Goal: Navigation & Orientation: Find specific page/section

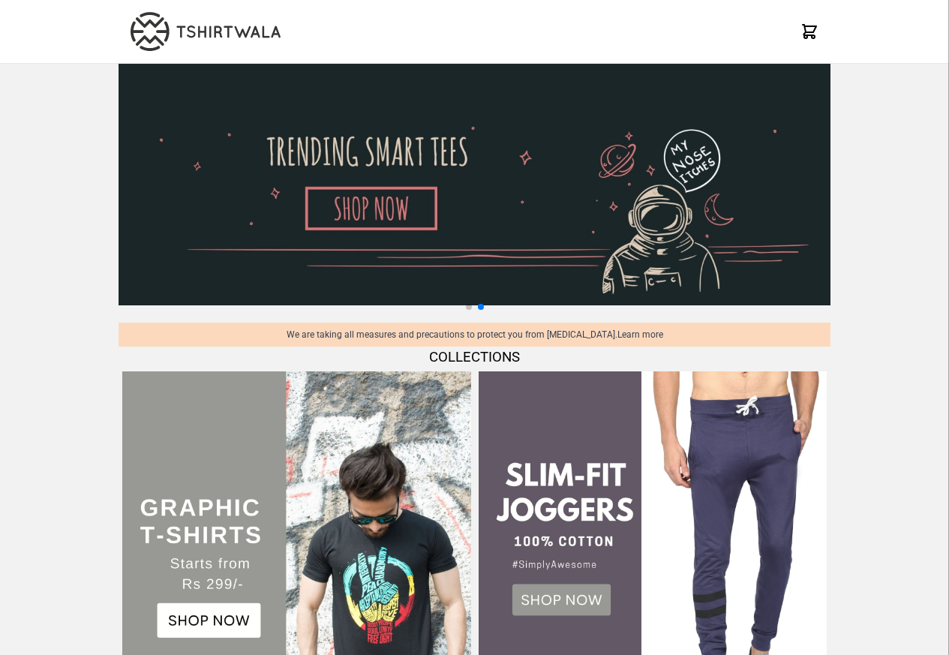
click at [910, 10] on div "X" at bounding box center [474, 32] width 949 height 64
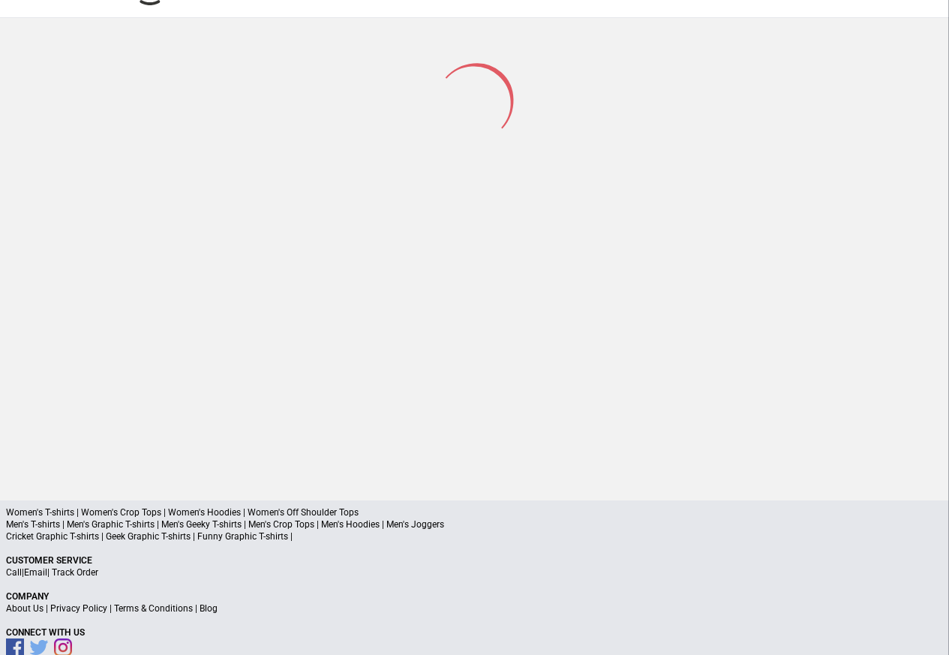
scroll to position [71, 0]
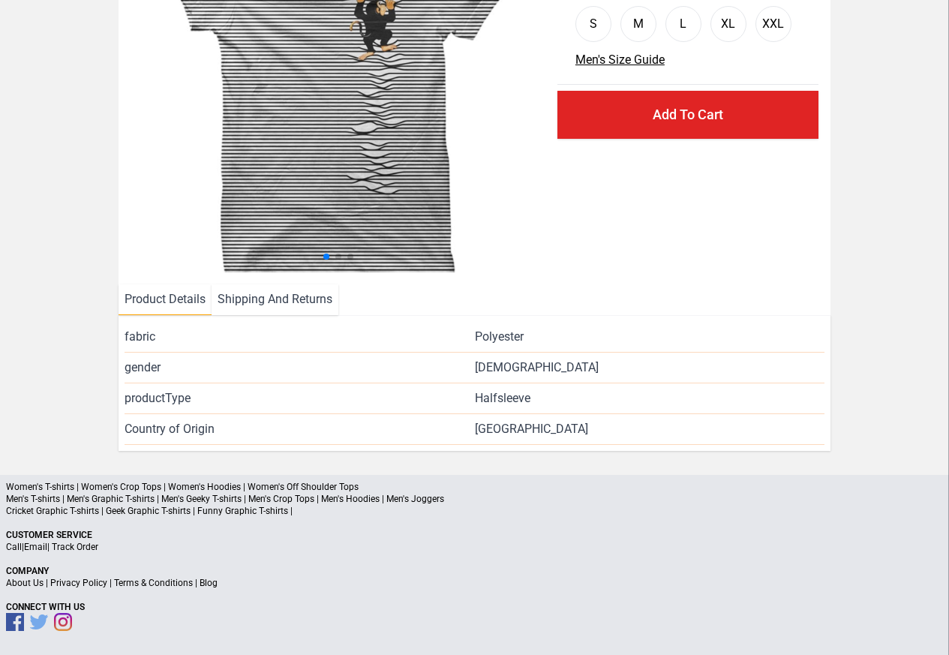
scroll to position [182, 0]
